Goal: Information Seeking & Learning: Learn about a topic

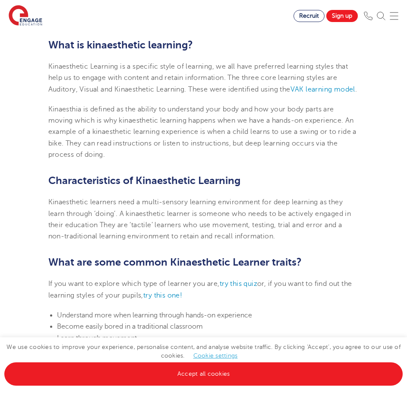
scroll to position [259, 0]
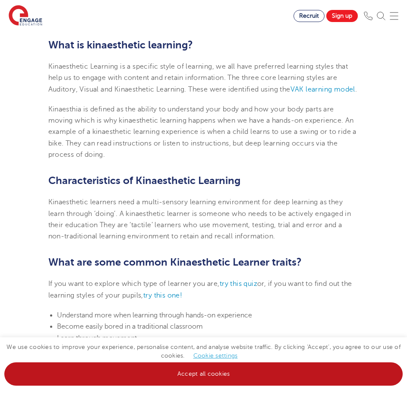
click at [202, 368] on link "Accept all cookies" at bounding box center [203, 373] width 398 height 23
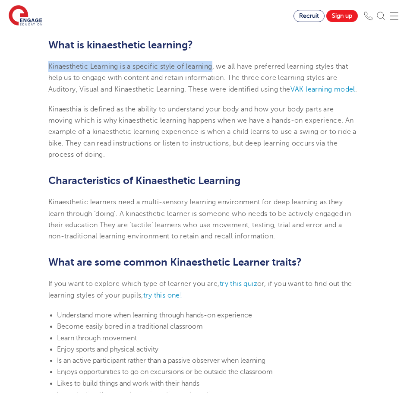
drag, startPoint x: 44, startPoint y: 69, endPoint x: 215, endPoint y: 66, distance: 170.4
copy span "Kinaesthetic Learning is a specific style of learning"
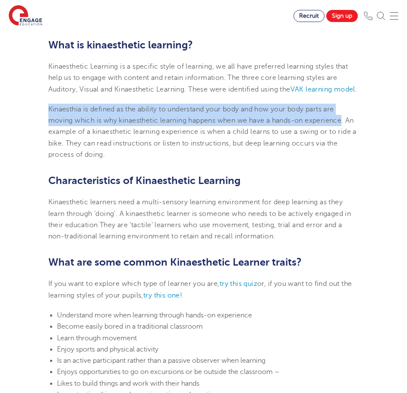
drag, startPoint x: 48, startPoint y: 120, endPoint x: 346, endPoint y: 132, distance: 297.9
click at [346, 132] on p "Kinaesthia is defined as the ability to understand your body and how your body …" at bounding box center [203, 132] width 311 height 57
copy p "Kinaesthia is defined as the ability to understand your body and how your body …"
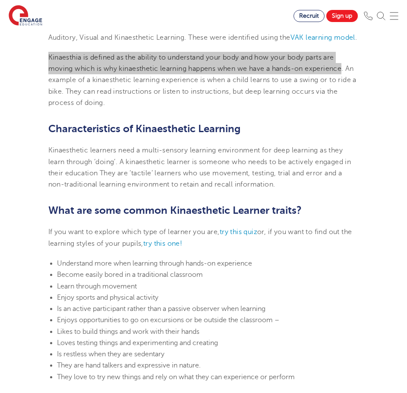
scroll to position [388, 0]
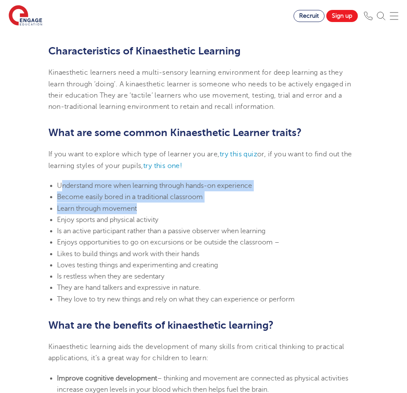
drag, startPoint x: 60, startPoint y: 194, endPoint x: 179, endPoint y: 221, distance: 122.0
click at [179, 221] on ul "Understand more when learning through hands-on experience Become easily bored i…" at bounding box center [203, 242] width 311 height 125
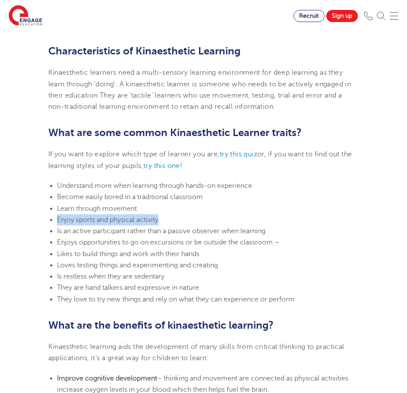
drag, startPoint x: 169, startPoint y: 230, endPoint x: 57, endPoint y: 231, distance: 112.2
click at [57, 225] on li "Enjoy sports and physical activity" at bounding box center [208, 219] width 302 height 11
copy span "Enjoy sports and physical activity"
click at [168, 225] on li "Enjoy sports and physical activity" at bounding box center [208, 219] width 302 height 11
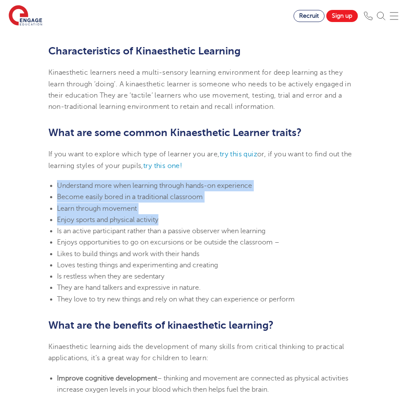
drag, startPoint x: 158, startPoint y: 233, endPoint x: -18, endPoint y: 202, distance: 179.2
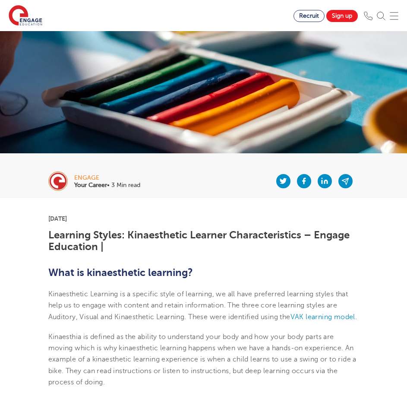
scroll to position [0, 0]
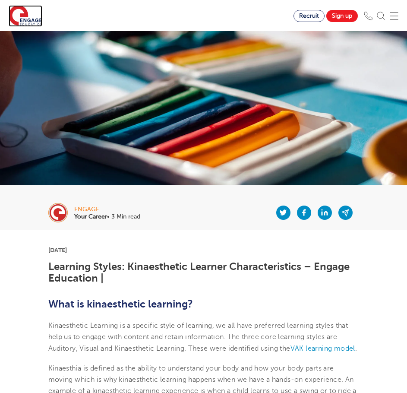
click at [31, 7] on img at bounding box center [26, 16] width 34 height 22
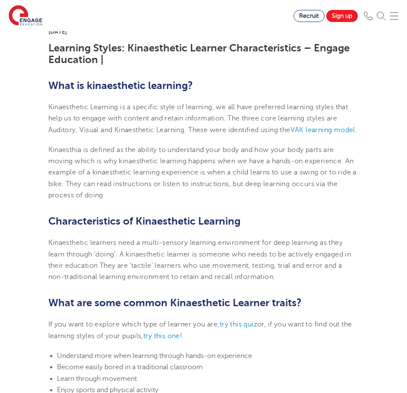
scroll to position [259, 0]
